Goal: Navigation & Orientation: Find specific page/section

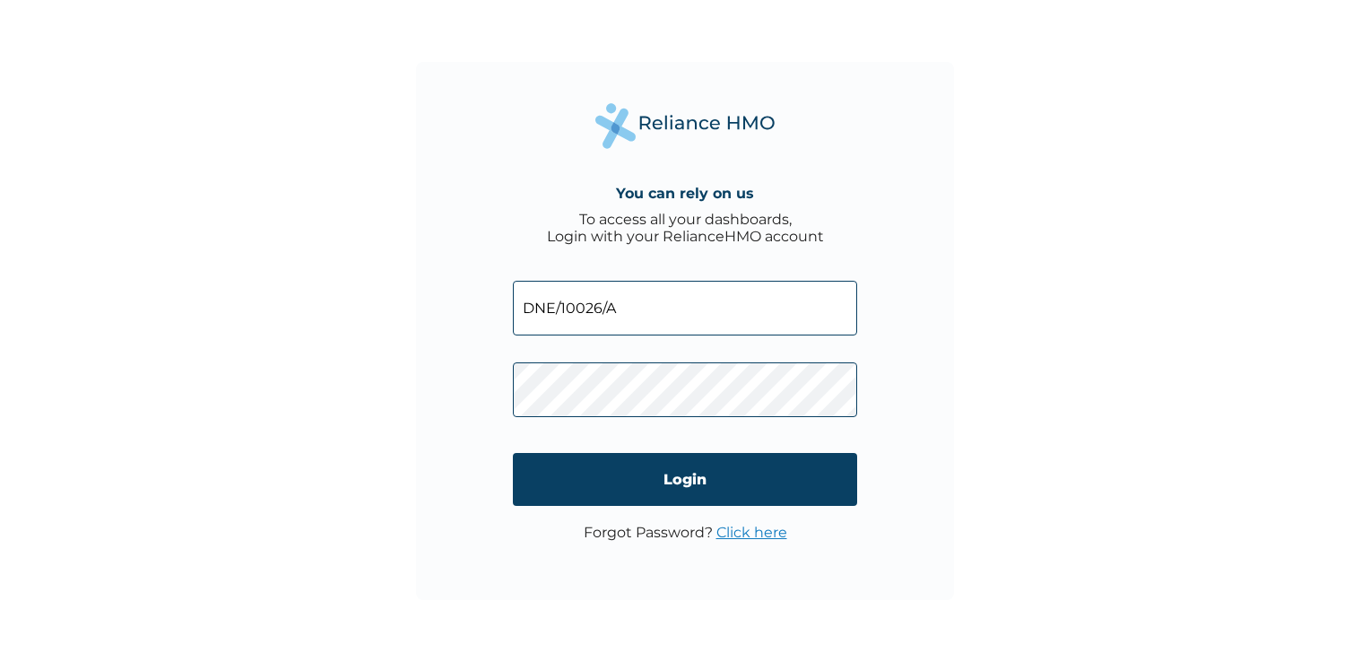
click at [628, 316] on input "DNE/10026/A" at bounding box center [685, 308] width 344 height 55
type input "DNE/10017/A"
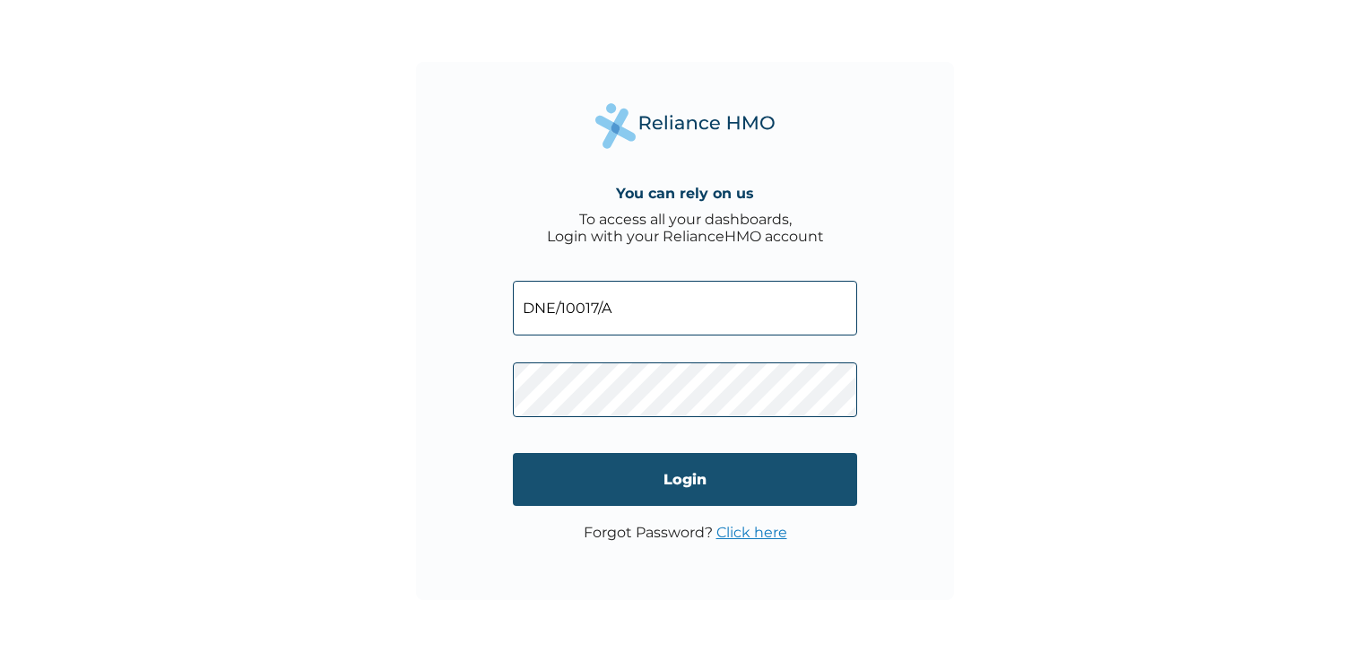
click at [688, 484] on input "Login" at bounding box center [685, 479] width 344 height 53
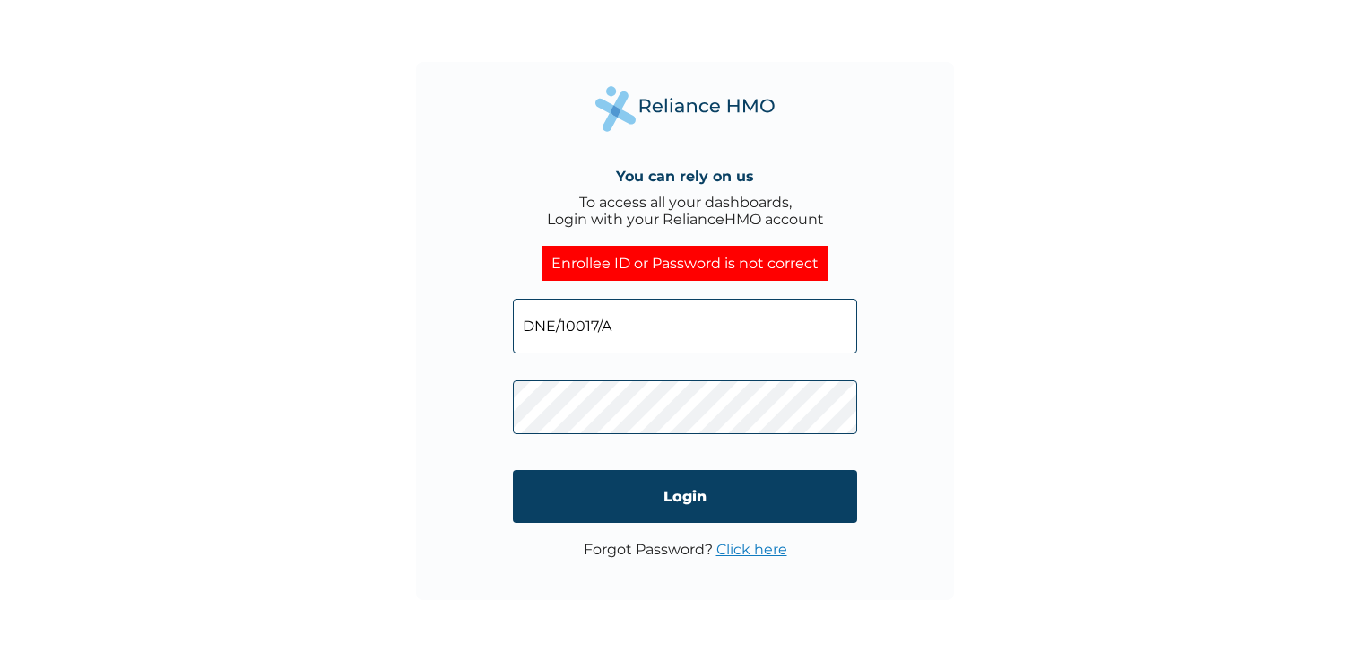
click at [1121, 303] on div "You can rely on us To access all your dashboards, Login with your RelianceHMO a…" at bounding box center [685, 331] width 1370 height 662
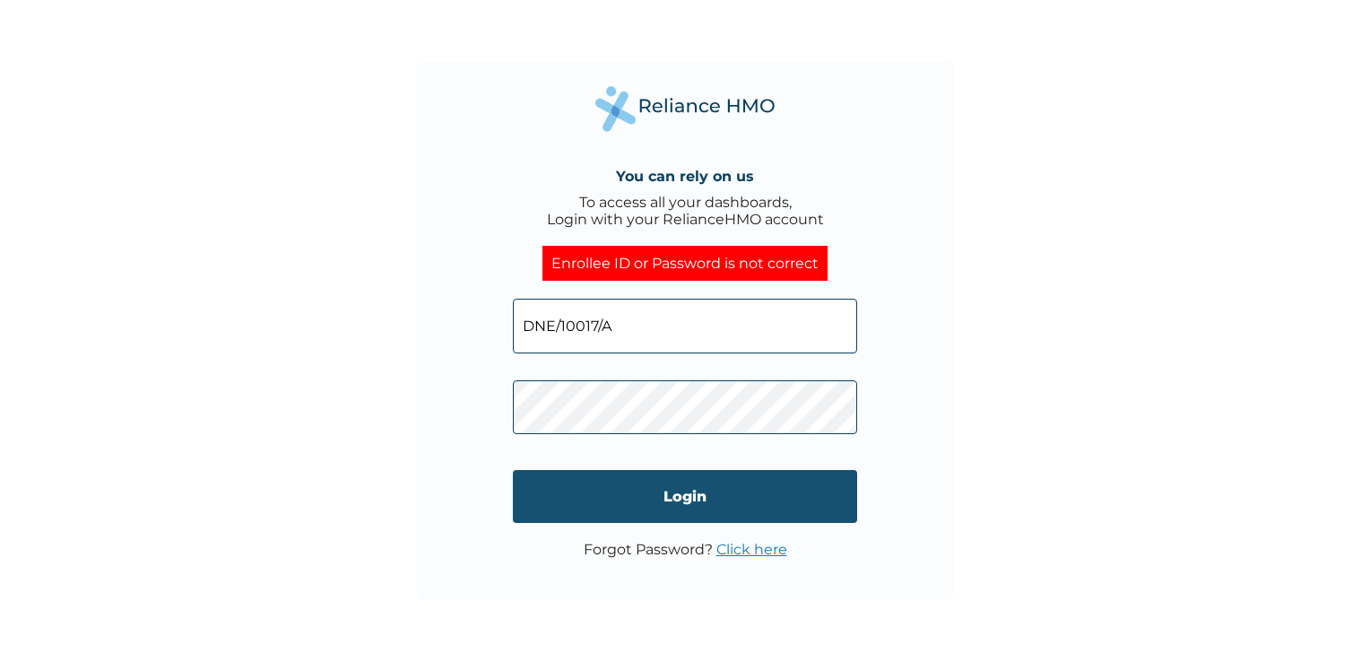
click at [669, 497] on input "Login" at bounding box center [685, 496] width 344 height 53
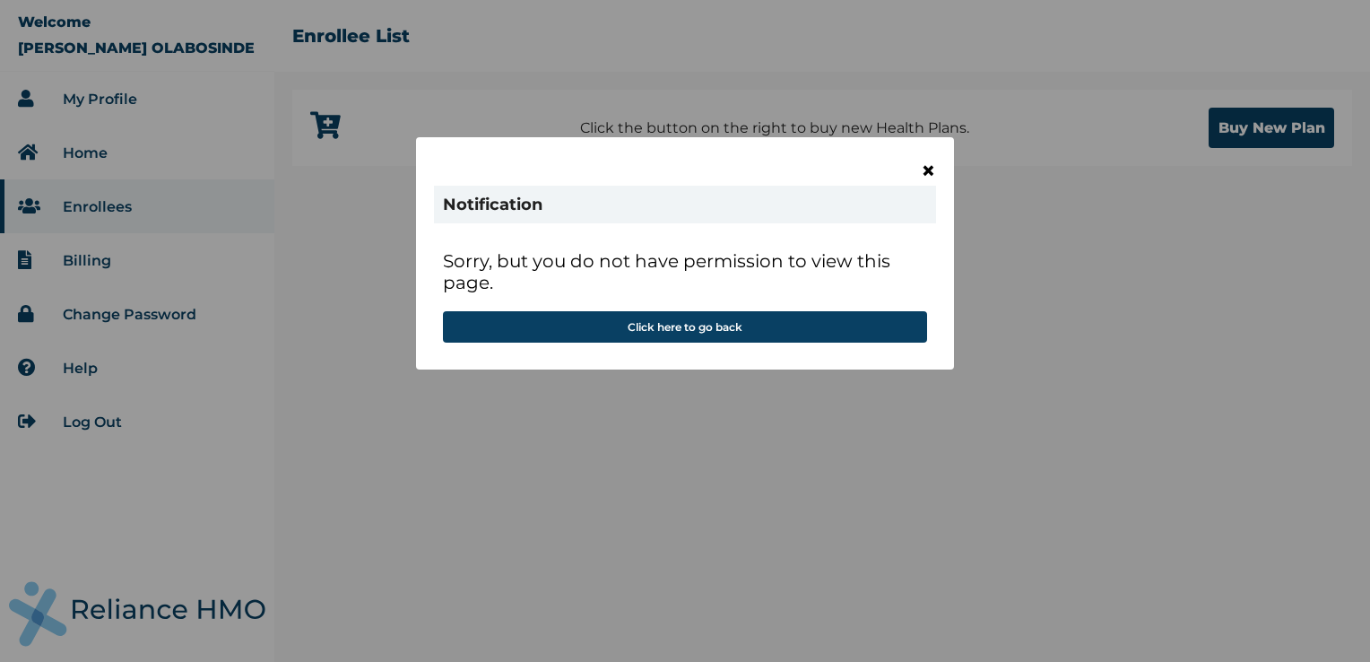
click at [929, 170] on span "×" at bounding box center [928, 170] width 15 height 30
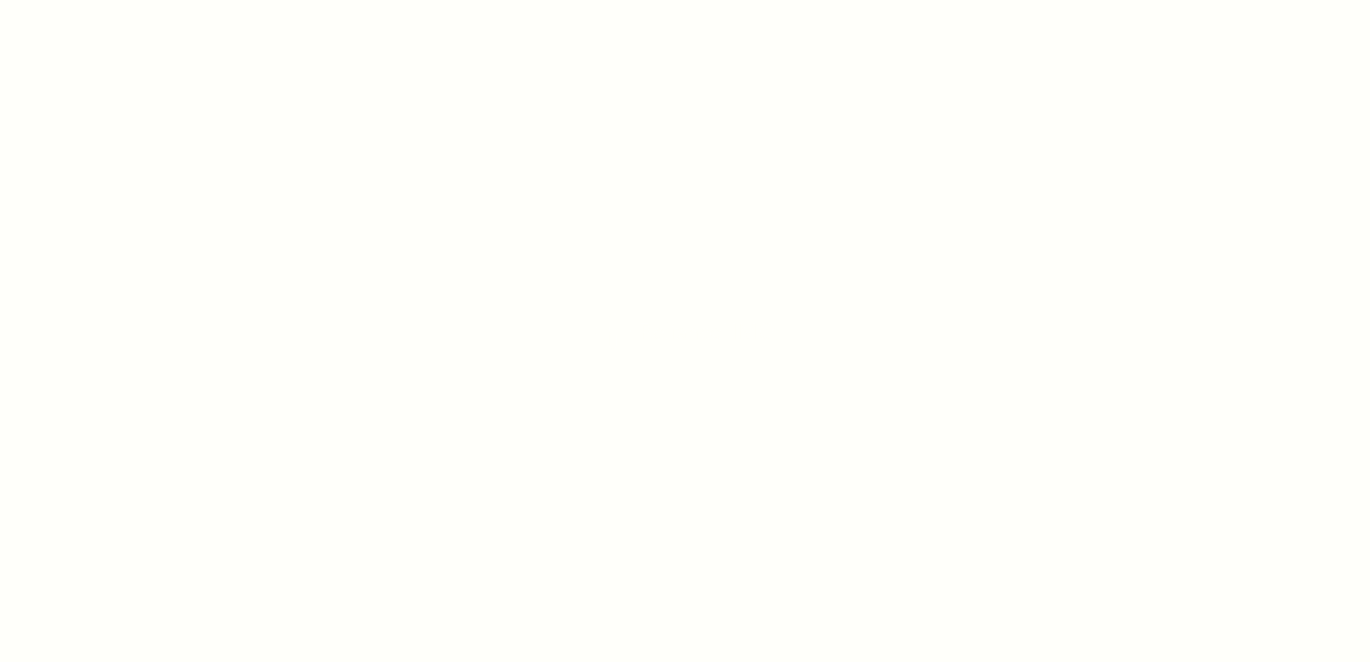
click at [782, 327] on div at bounding box center [685, 331] width 1370 height 662
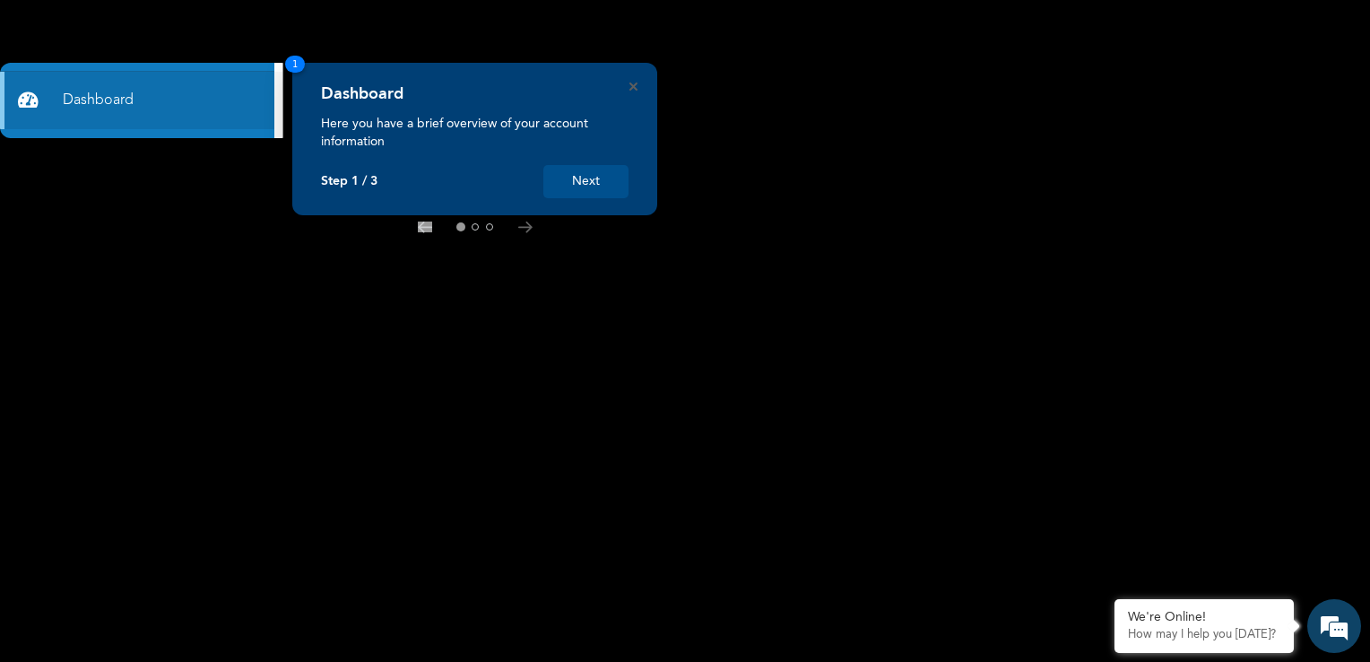
click at [588, 184] on button "Next" at bounding box center [585, 181] width 85 height 33
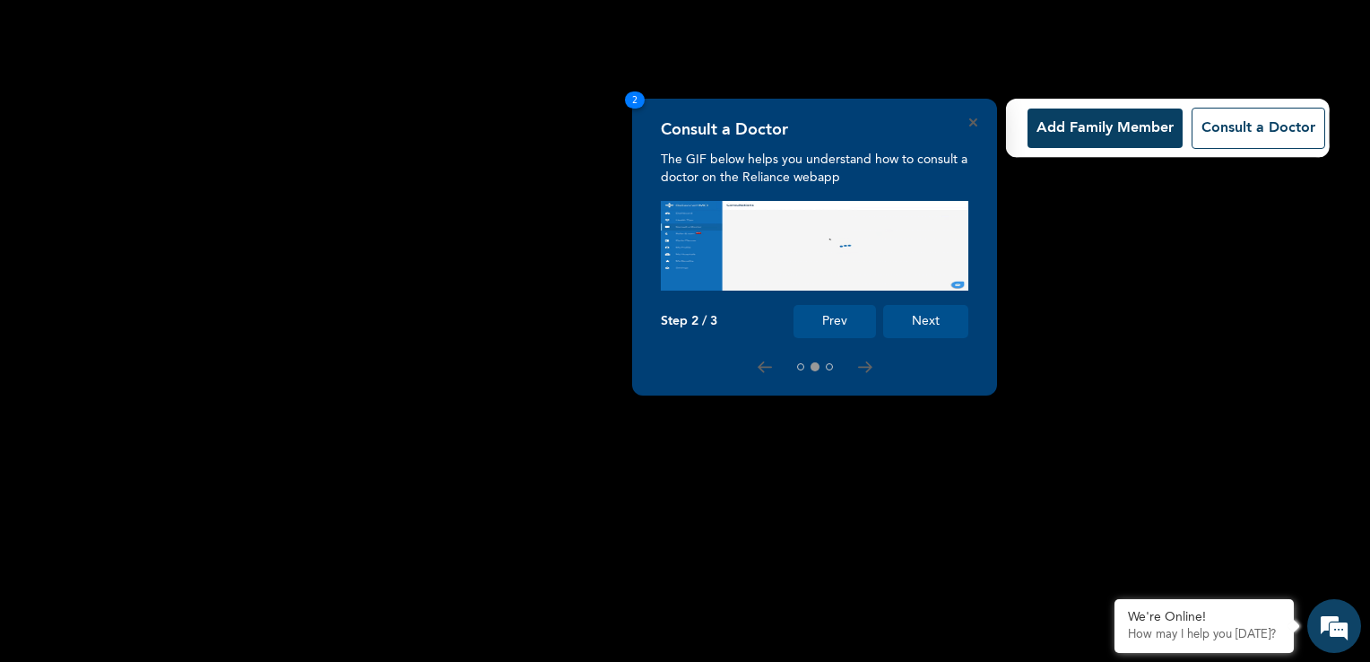
click at [925, 325] on button "Next" at bounding box center [925, 321] width 85 height 33
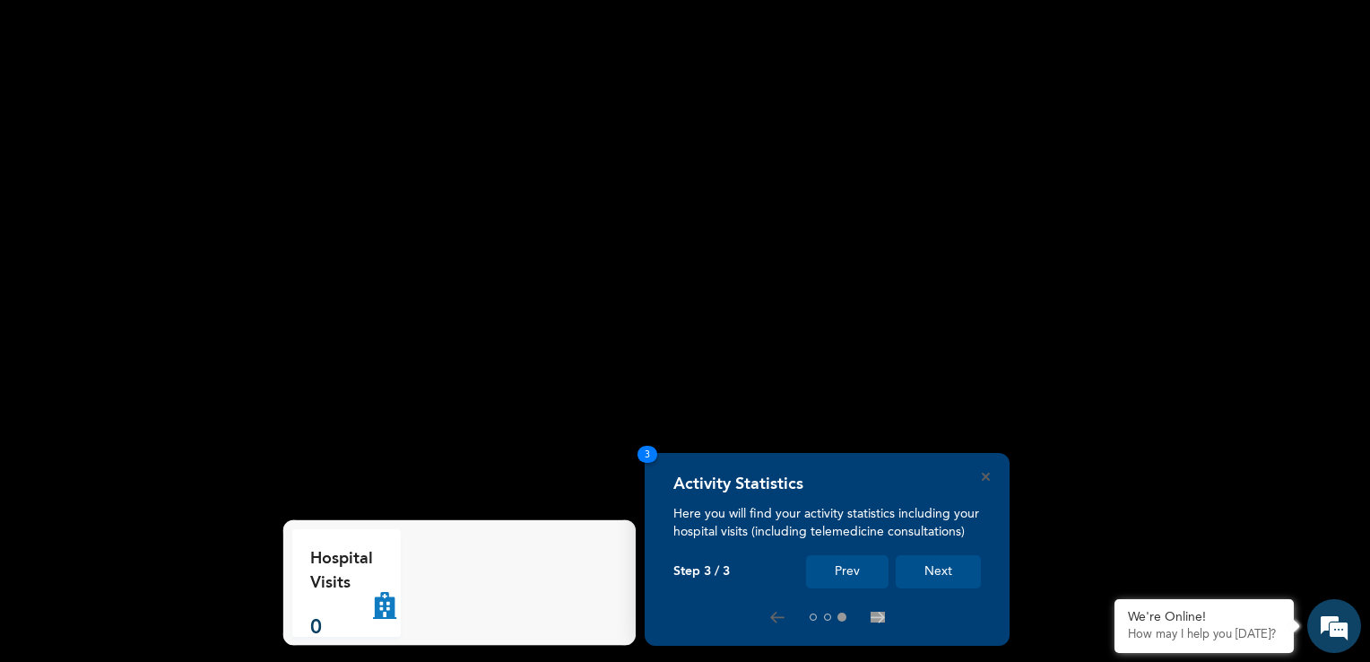
click at [939, 576] on button "Next" at bounding box center [938, 571] width 85 height 33
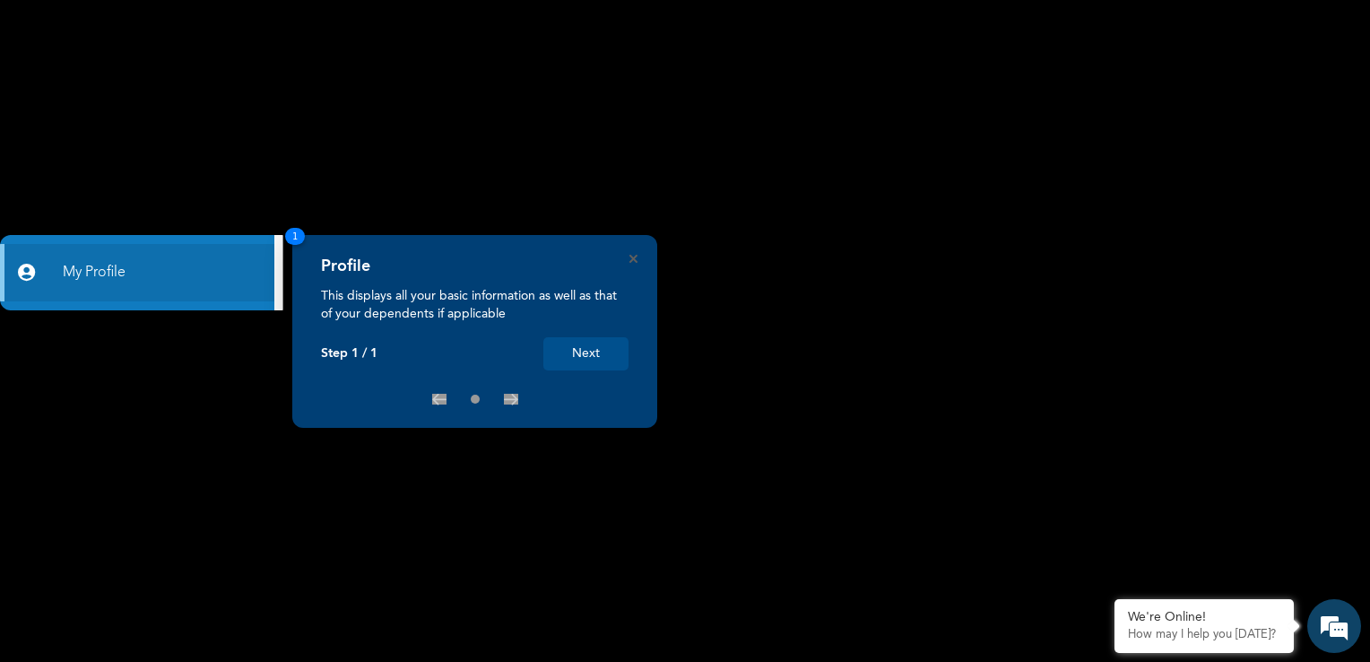
click at [579, 346] on button "Next" at bounding box center [585, 353] width 85 height 33
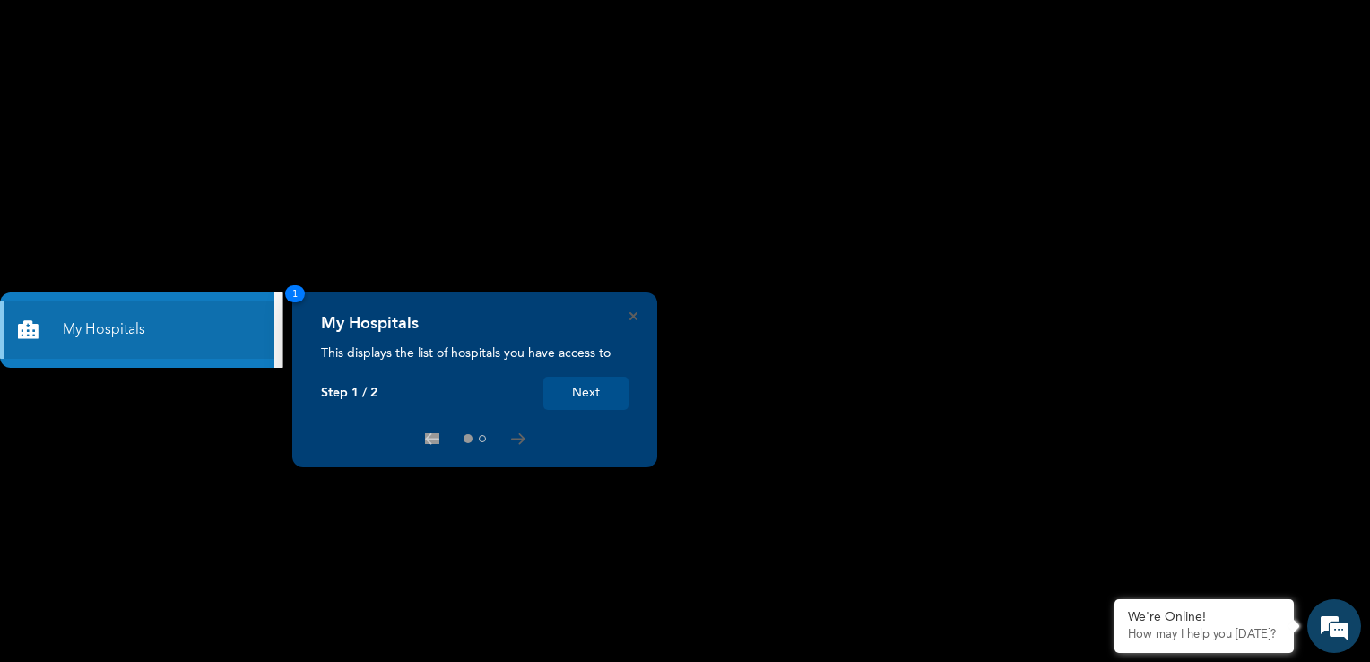
click at [581, 393] on button "Next" at bounding box center [585, 393] width 85 height 33
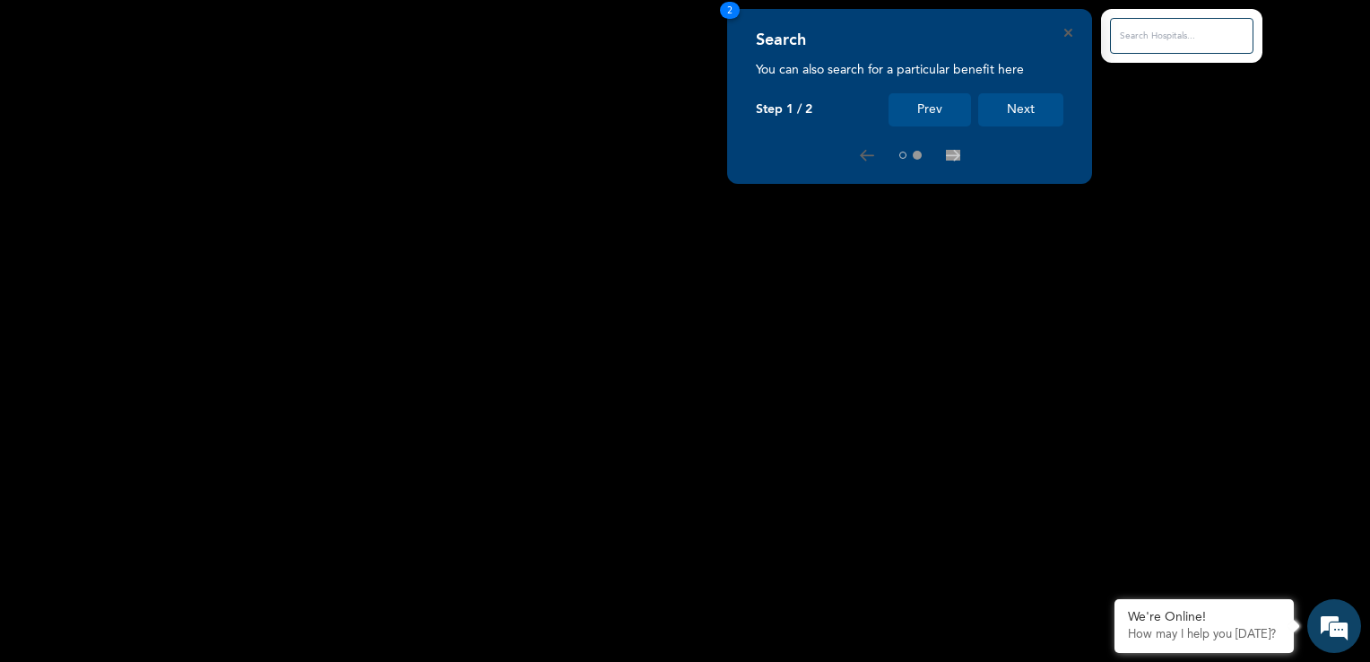
click at [1016, 106] on button "Next" at bounding box center [1020, 109] width 85 height 33
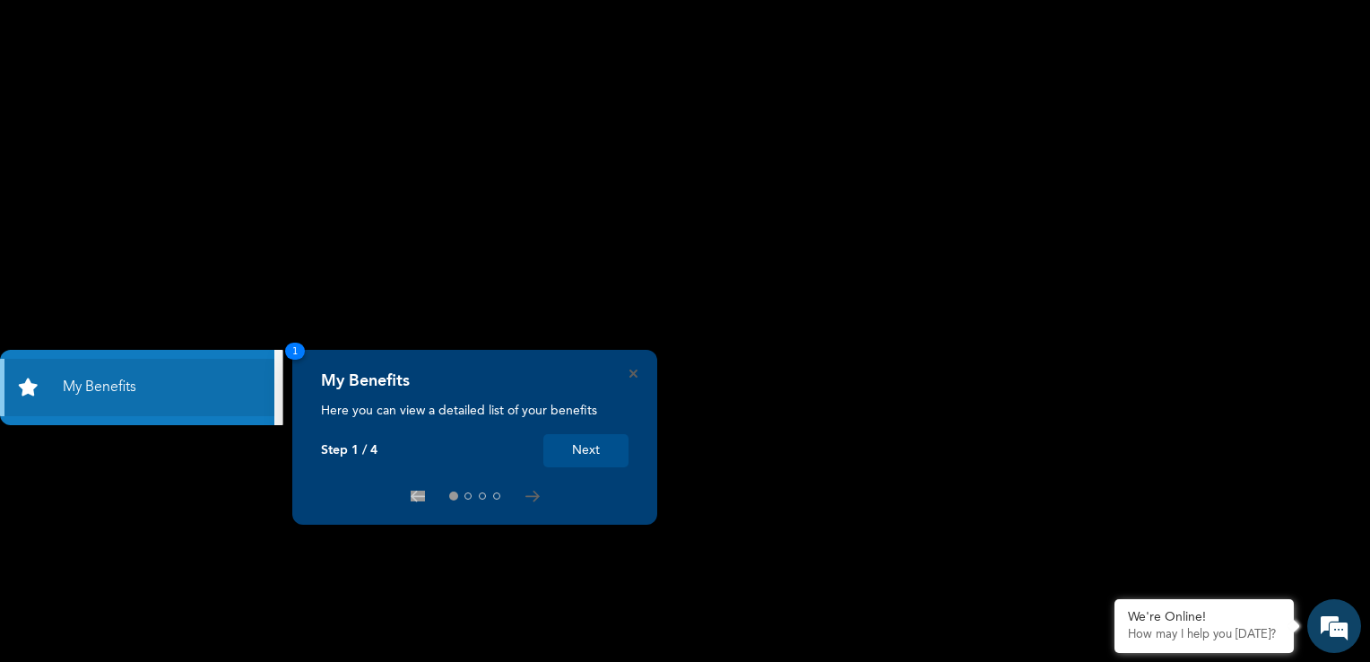
click at [598, 446] on button "Next" at bounding box center [585, 450] width 85 height 33
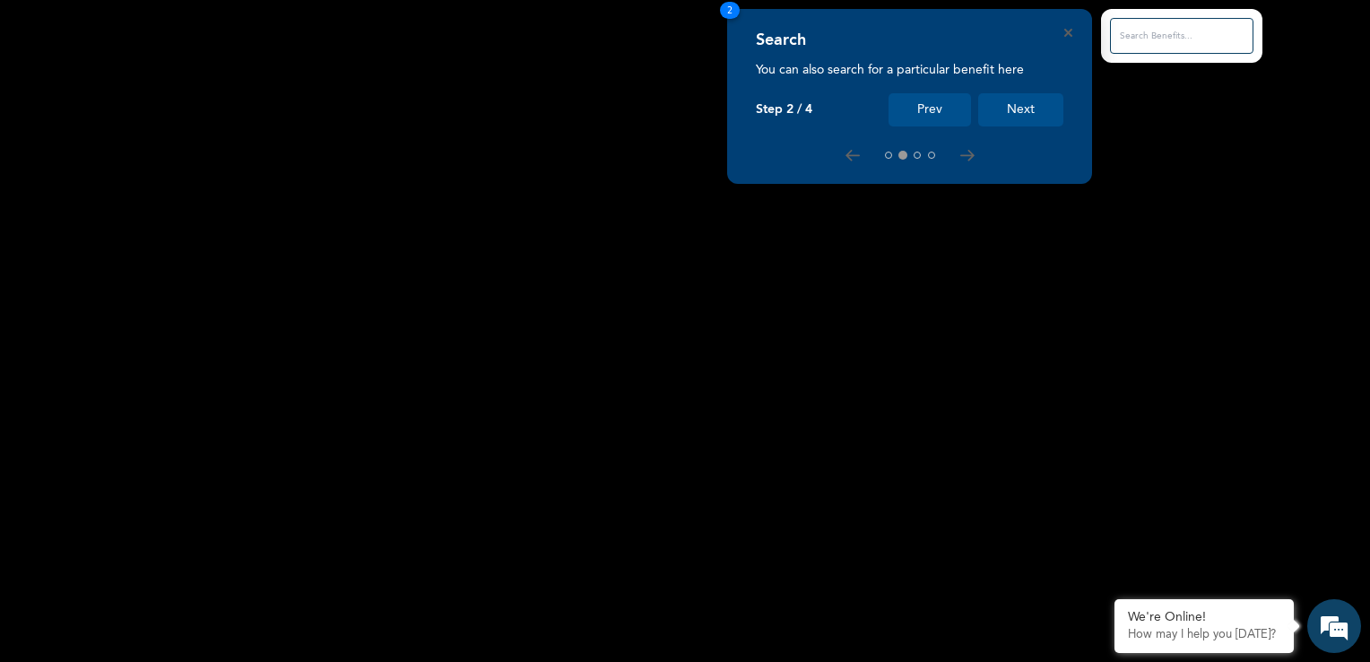
click at [1029, 106] on button "Next" at bounding box center [1020, 109] width 85 height 33
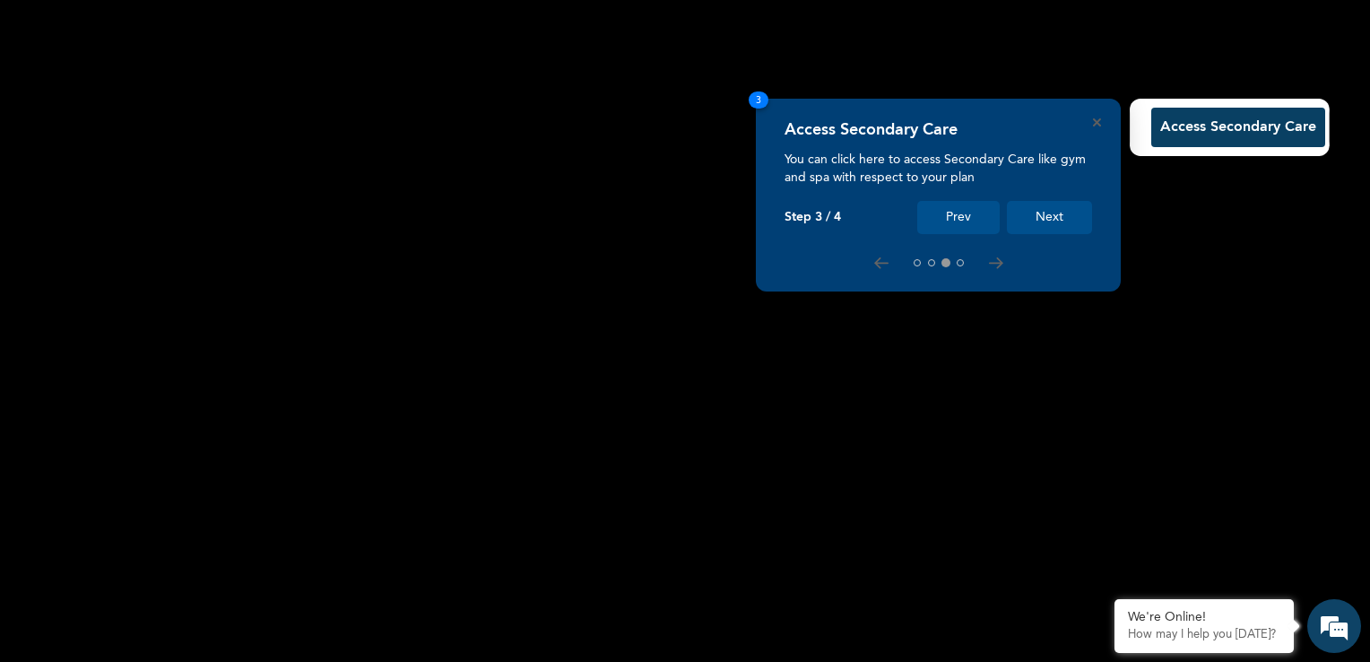
click at [1048, 218] on button "Next" at bounding box center [1049, 217] width 85 height 33
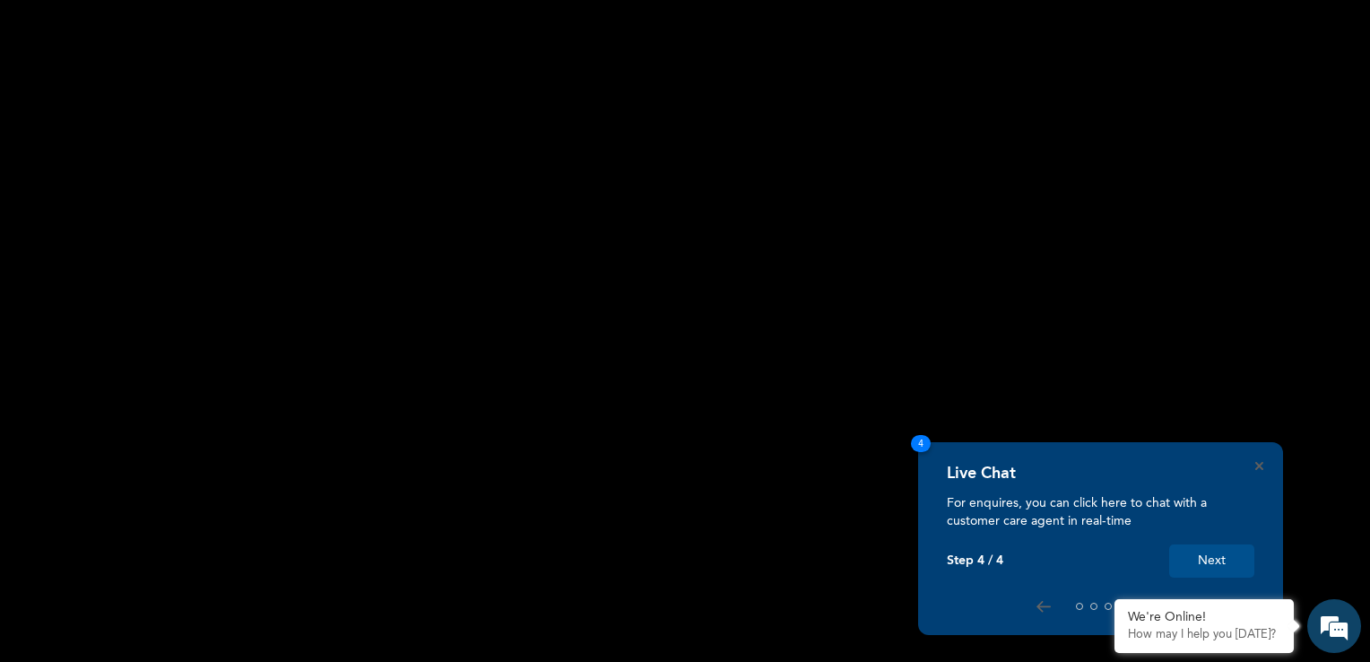
click at [1194, 550] on button "Next" at bounding box center [1211, 560] width 85 height 33
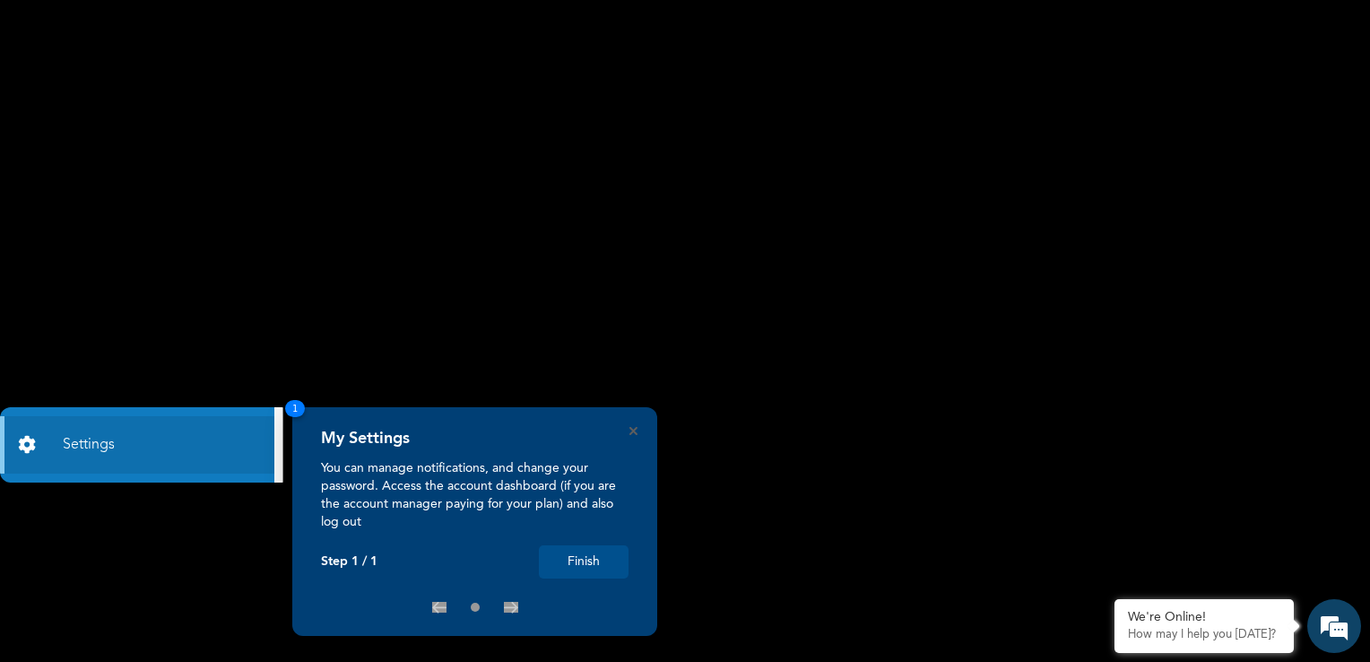
click at [576, 554] on button "Finish" at bounding box center [584, 561] width 90 height 33
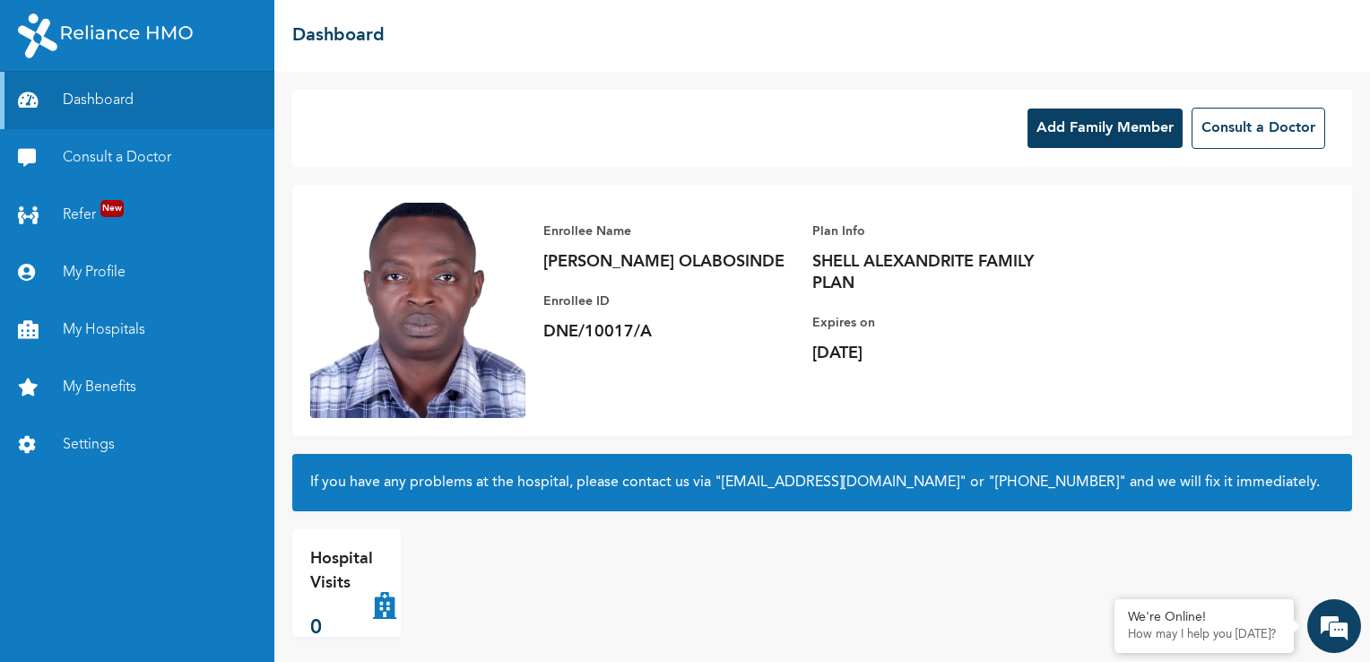
scroll to position [10, 0]
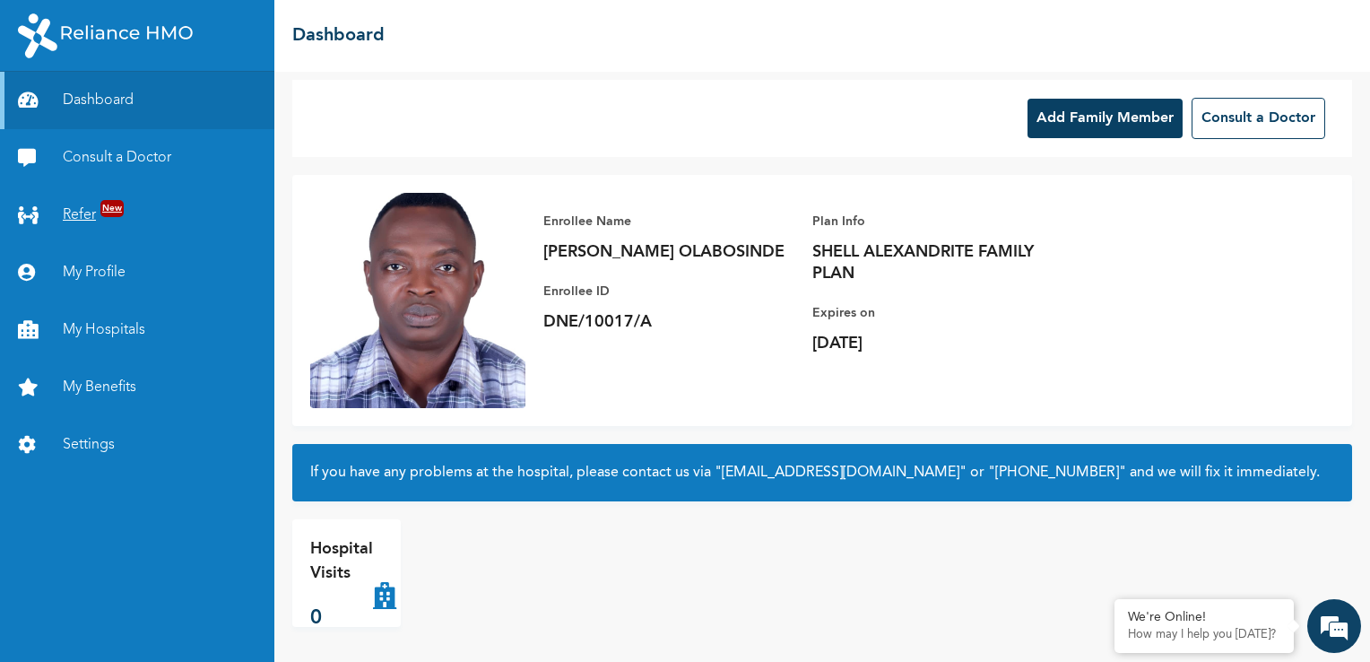
click at [119, 208] on span "New" at bounding box center [111, 208] width 23 height 17
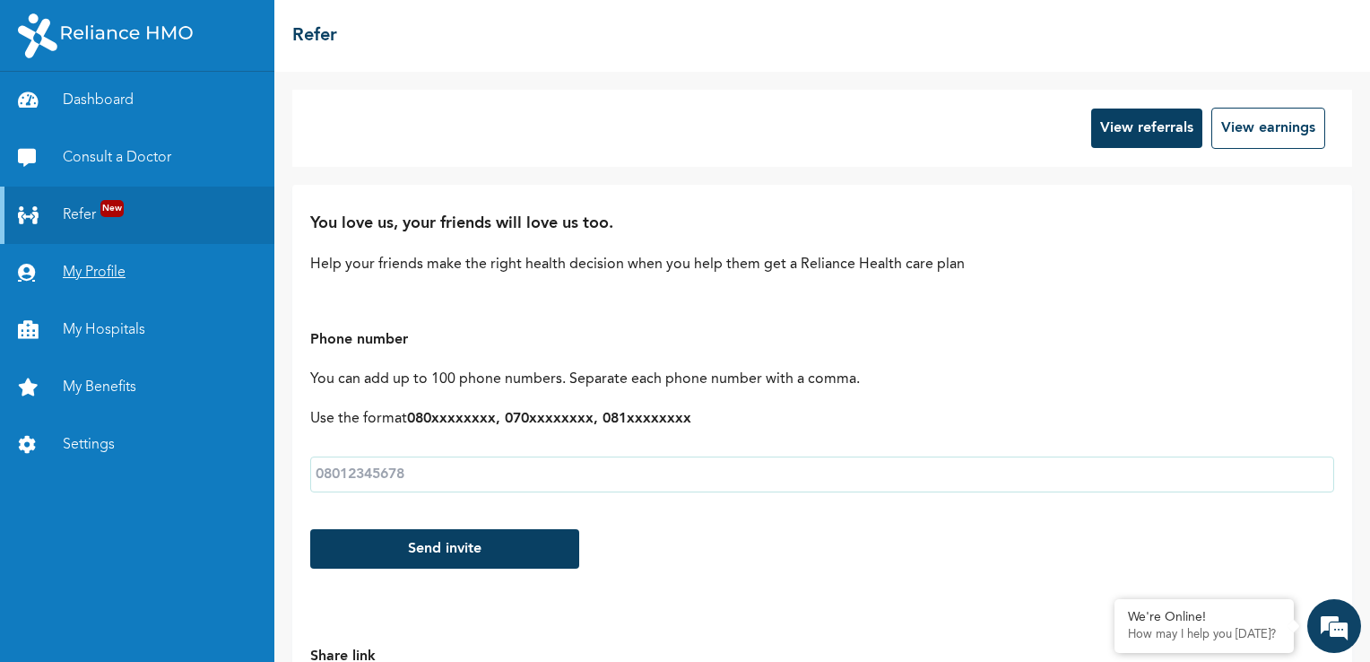
click at [115, 271] on link "My Profile" at bounding box center [137, 272] width 274 height 57
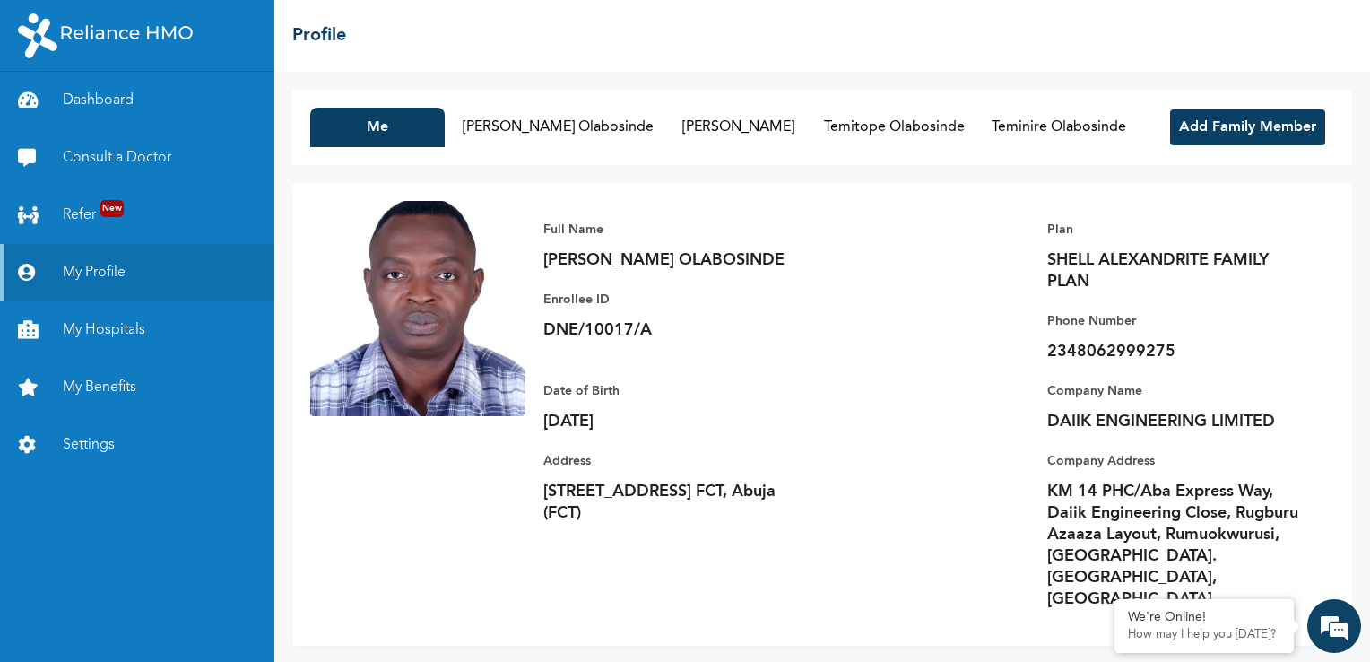
click at [1369, 644] on html "Dashboard Consult a Doctor Refer New My Profile My Hospitals My Benefits Settin…" at bounding box center [685, 331] width 1370 height 662
click at [1369, 640] on html "Dashboard Consult a Doctor Refer New My Profile My Hospitals My Benefits Settin…" at bounding box center [685, 331] width 1370 height 662
click at [1366, 605] on div "Me [PERSON_NAME] Olabosinde [GEOGRAPHIC_DATA] Olabosinde [GEOGRAPHIC_DATA] Olab…" at bounding box center [821, 367] width 1095 height 590
click at [119, 333] on link "My Hospitals" at bounding box center [137, 329] width 274 height 57
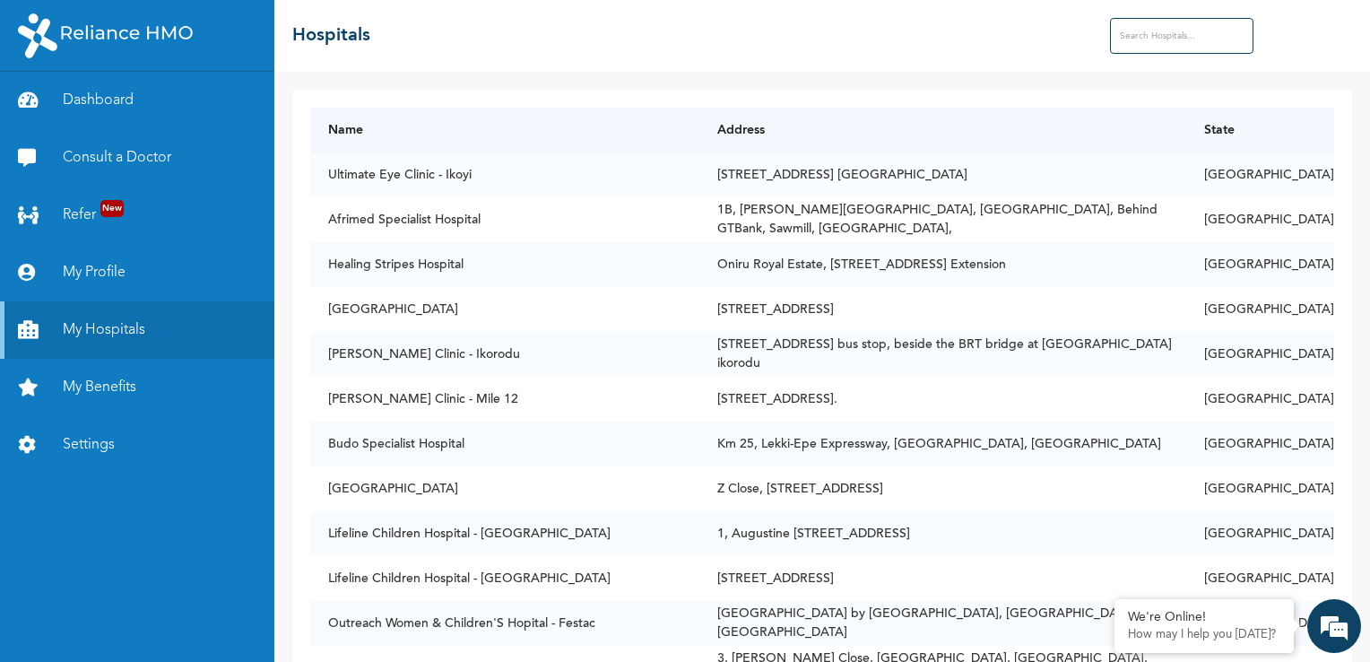
click at [1147, 42] on input "text" at bounding box center [1181, 36] width 143 height 36
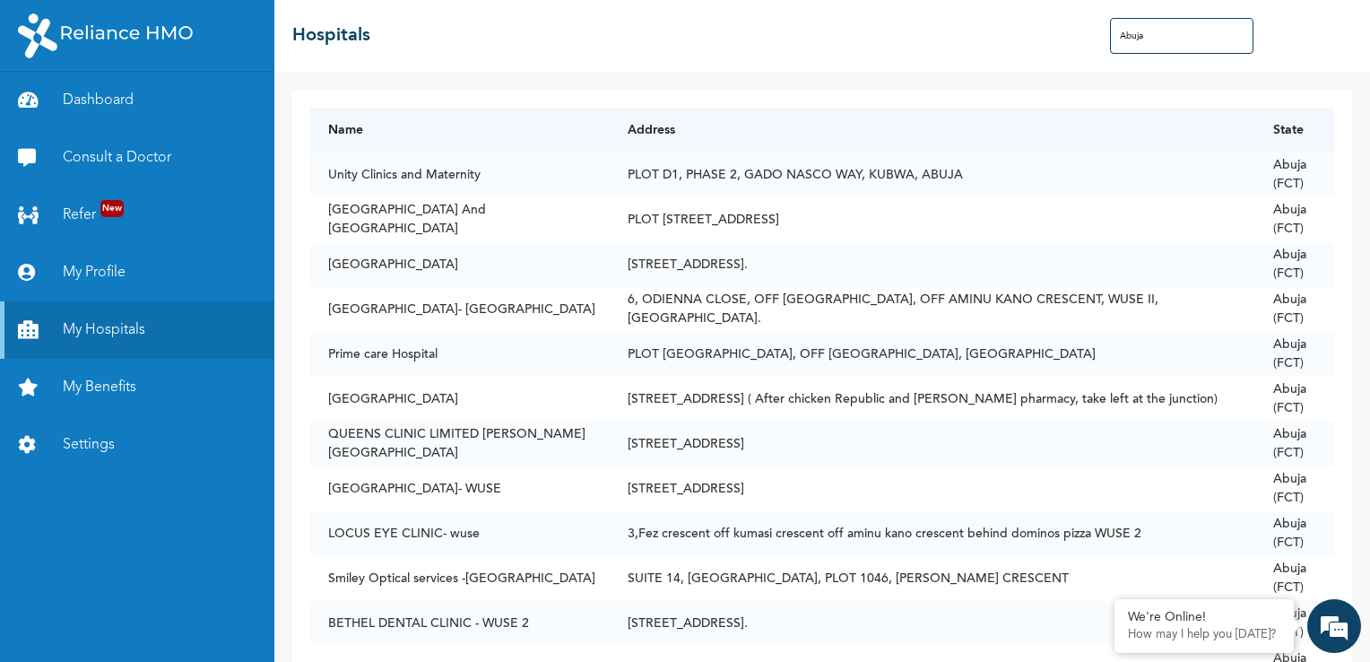
click at [1204, 39] on input "Abuja" at bounding box center [1181, 36] width 143 height 36
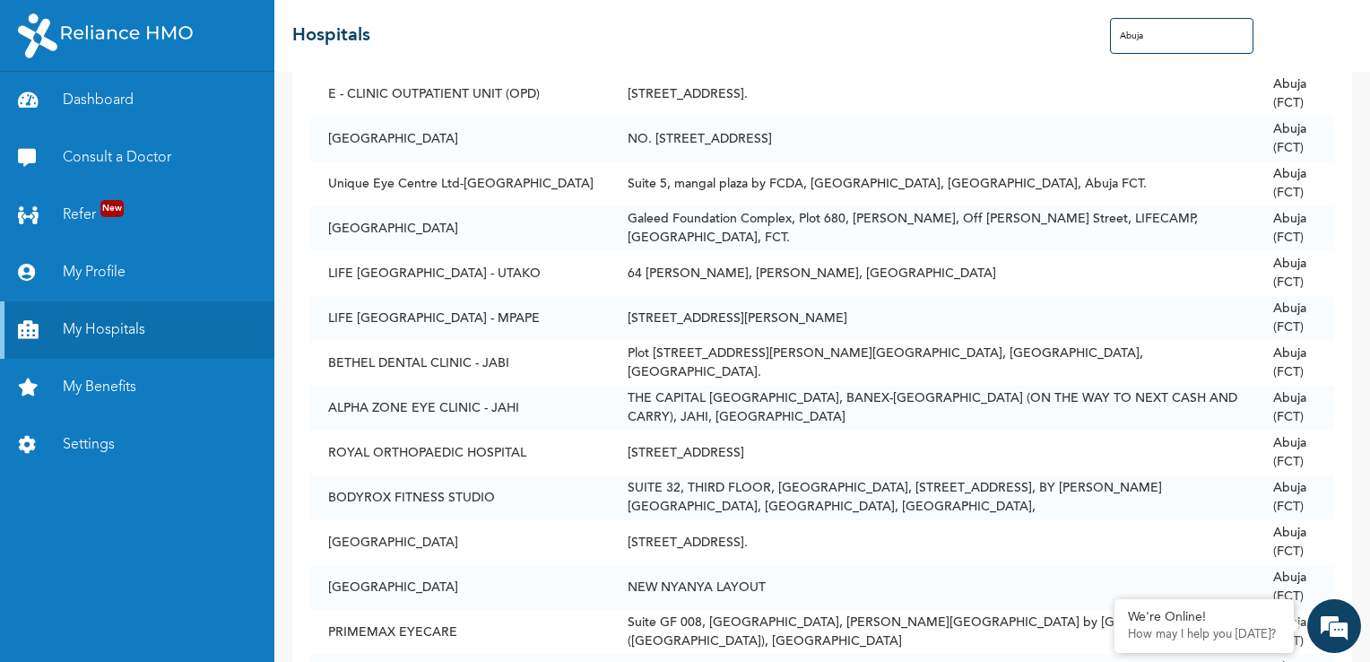
scroll to position [2761, 0]
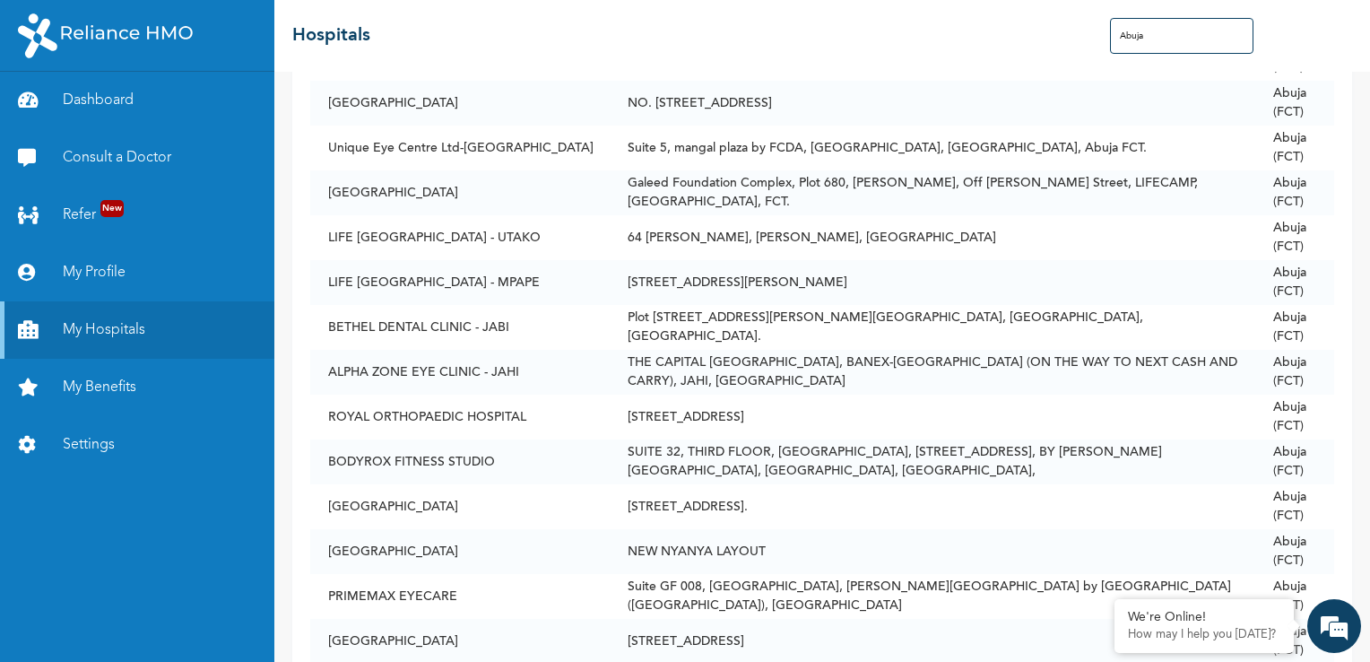
click at [1145, 46] on input "Abuja" at bounding box center [1181, 36] width 143 height 36
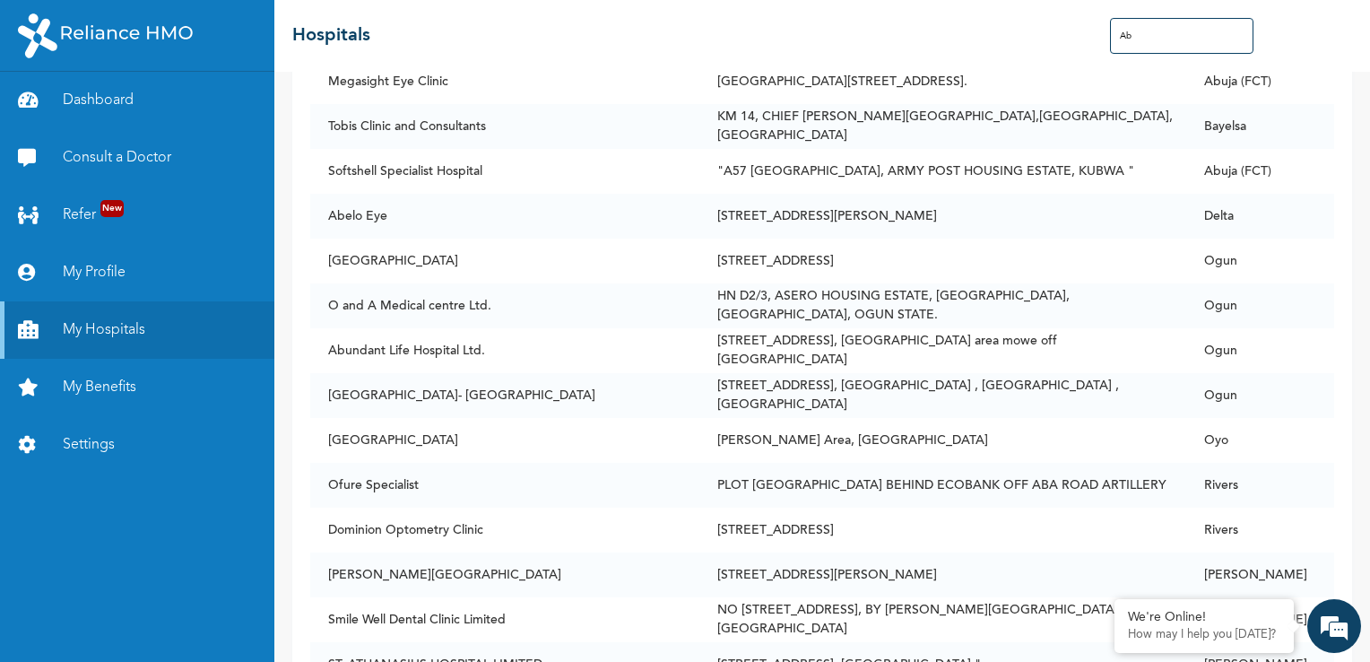
type input "A"
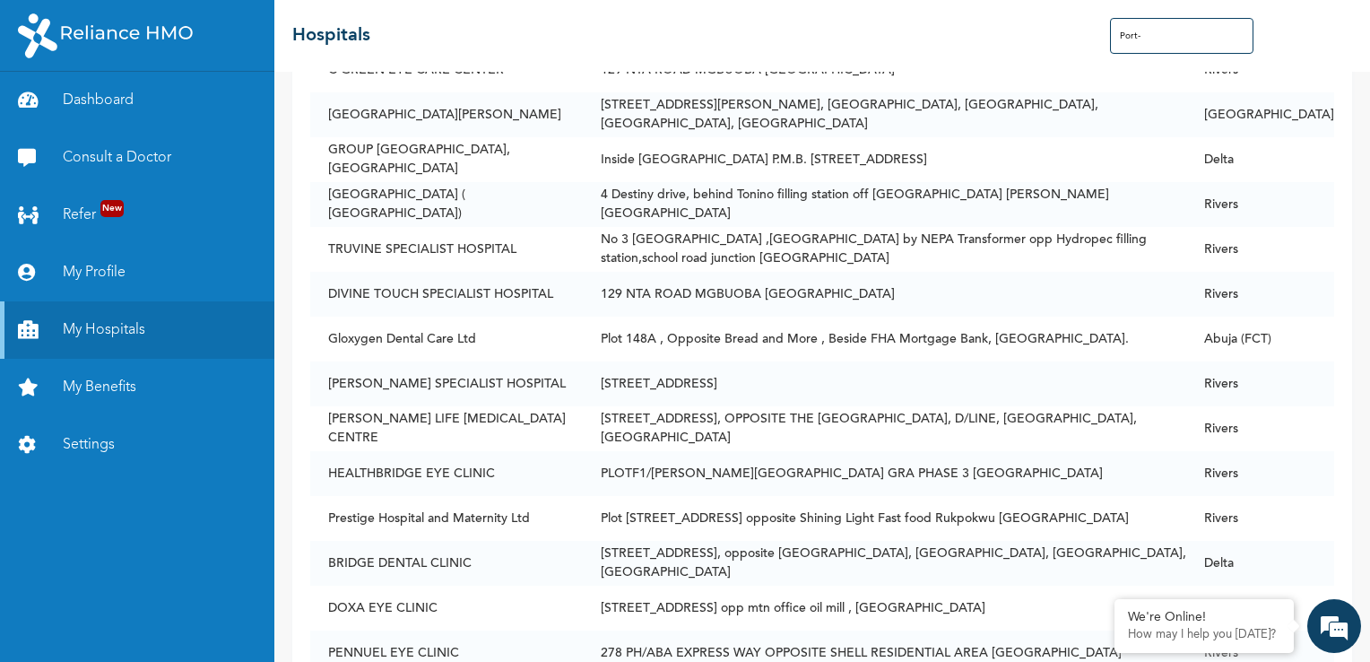
scroll to position [0, 0]
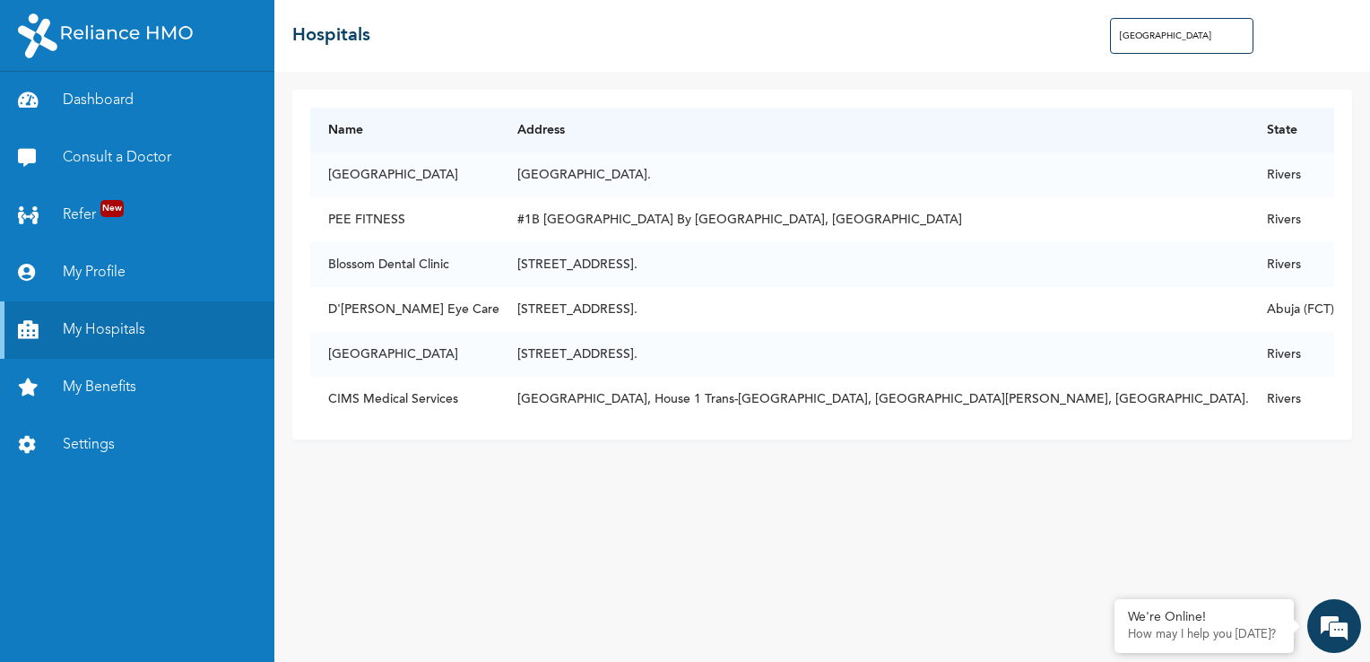
click at [1197, 36] on input "[GEOGRAPHIC_DATA]" at bounding box center [1181, 36] width 143 height 36
type input "[GEOGRAPHIC_DATA]"
click at [108, 102] on link "Dashboard" at bounding box center [137, 100] width 274 height 57
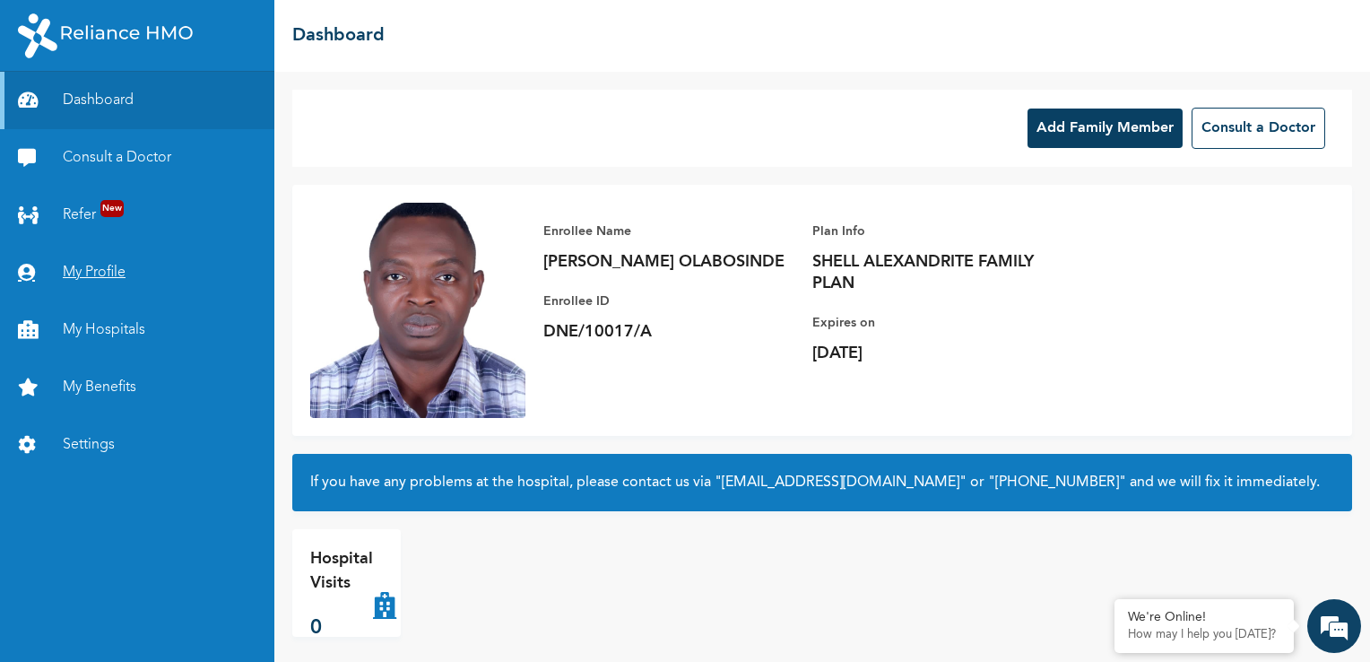
click at [86, 273] on link "My Profile" at bounding box center [137, 272] width 274 height 57
